Goal: Information Seeking & Learning: Learn about a topic

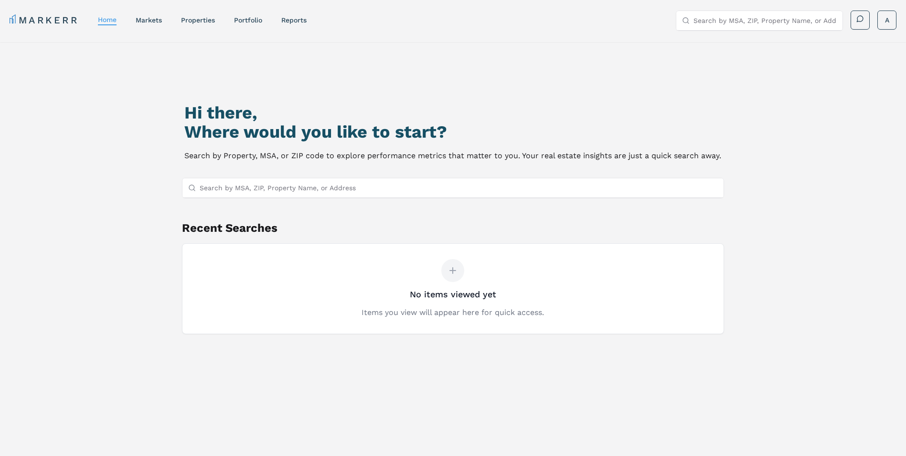
click at [437, 191] on input "Search by MSA, ZIP, Property Name, or Address" at bounding box center [459, 187] width 519 height 19
click at [427, 186] on input "Search by MSA, ZIP, Property Name, or Address" at bounding box center [459, 187] width 519 height 19
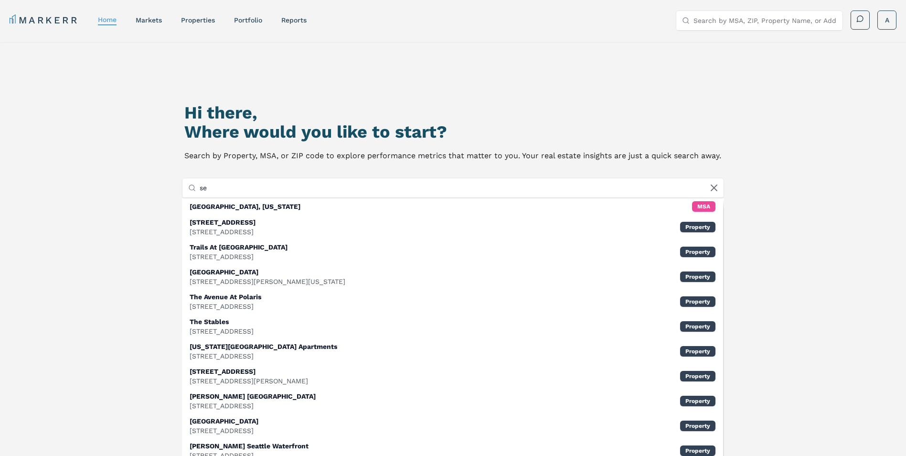
type input "s"
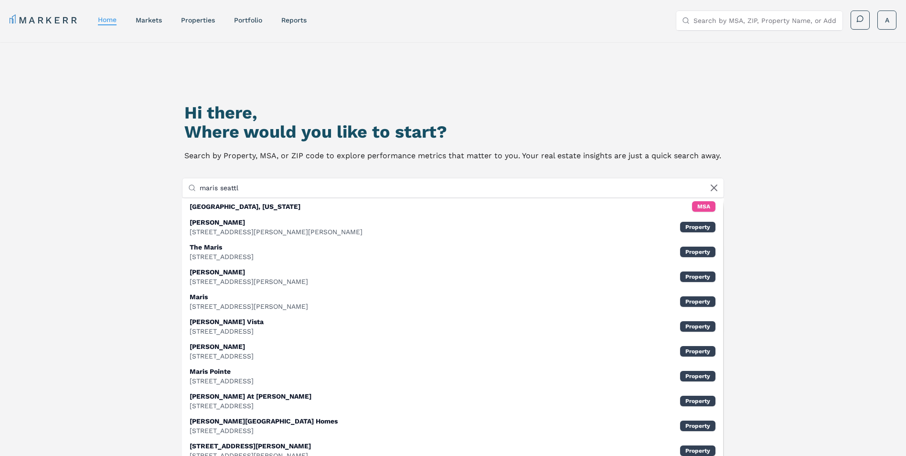
type input "maris [GEOGRAPHIC_DATA]"
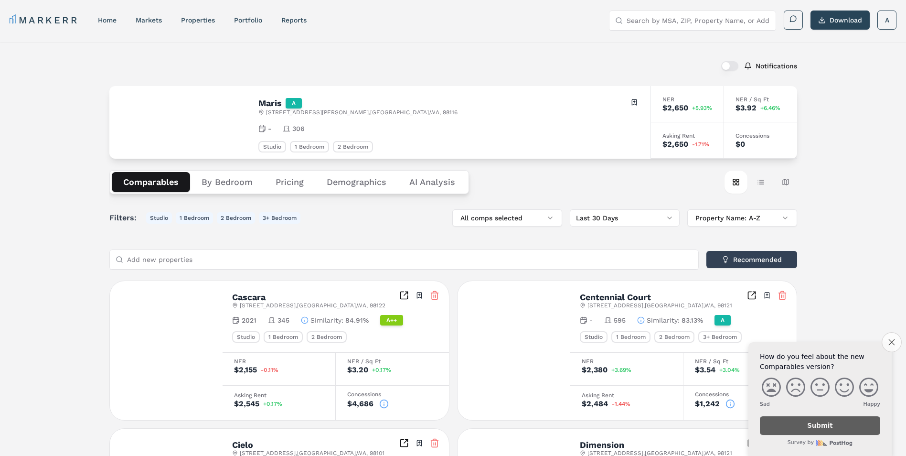
click at [886, 345] on button "Close survey" at bounding box center [892, 342] width 20 height 20
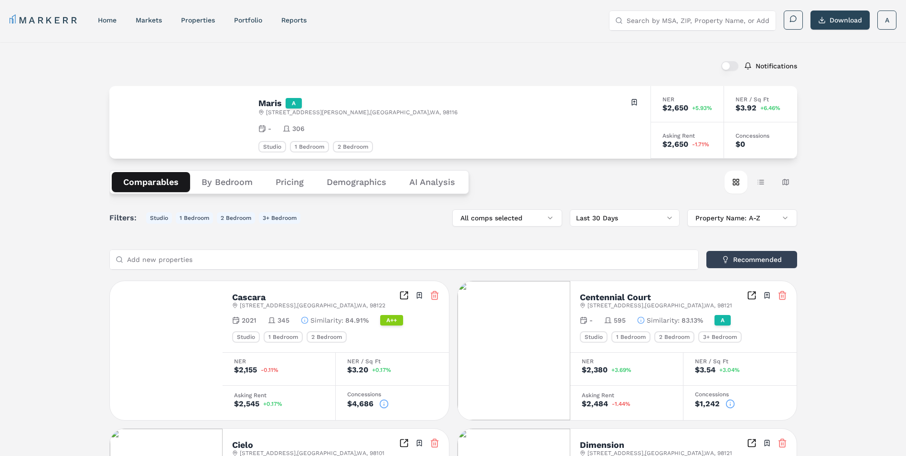
click at [376, 183] on button "Demographics" at bounding box center [356, 182] width 83 height 20
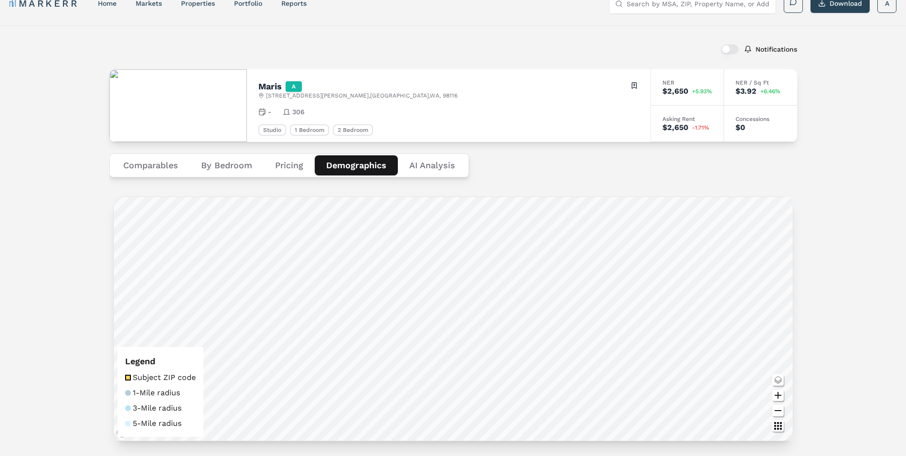
scroll to position [101, 0]
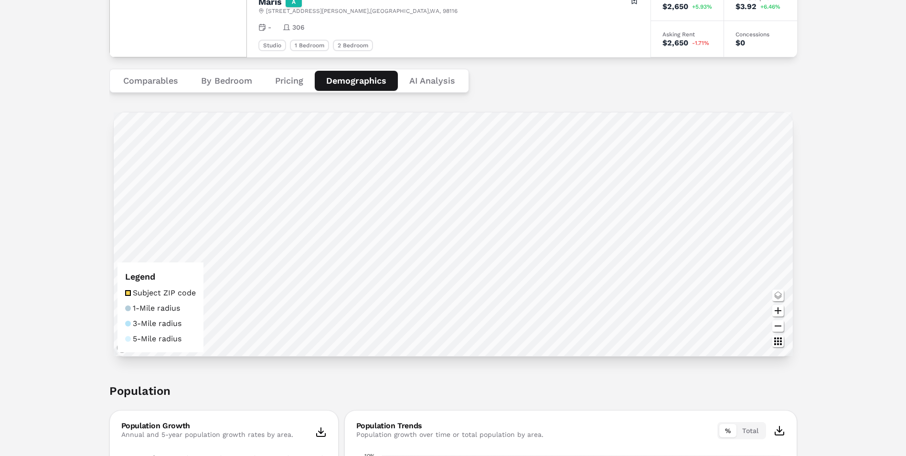
drag, startPoint x: 566, startPoint y: 388, endPoint x: 561, endPoint y: 379, distance: 10.9
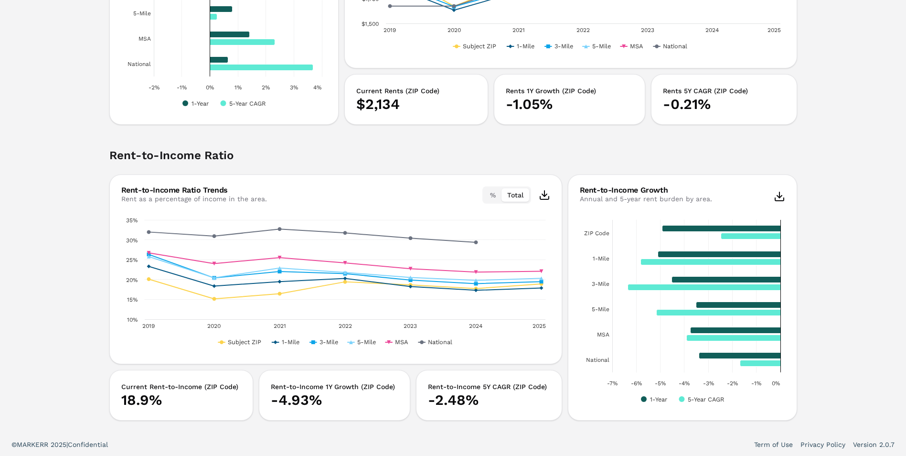
scroll to position [1816, 0]
